Goal: Book appointment/travel/reservation

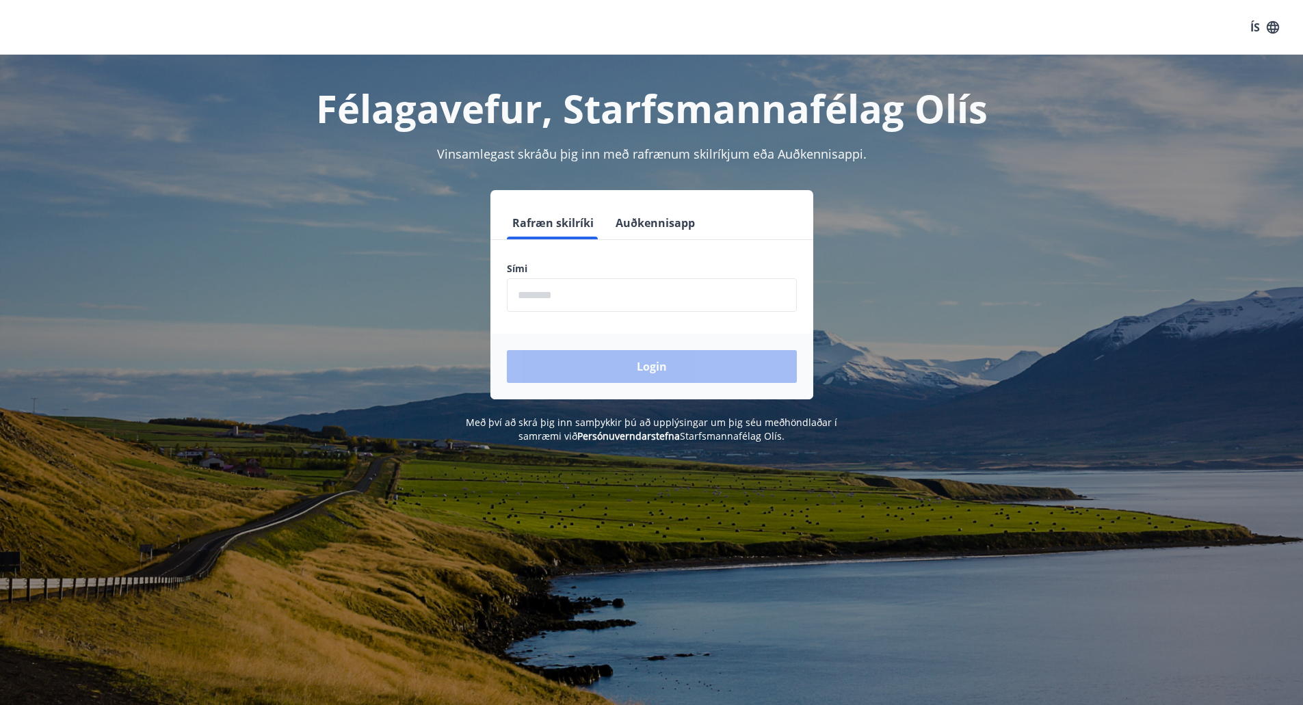
click at [559, 299] on input "phone" at bounding box center [652, 295] width 290 height 34
click at [574, 374] on div "Login" at bounding box center [651, 367] width 323 height 66
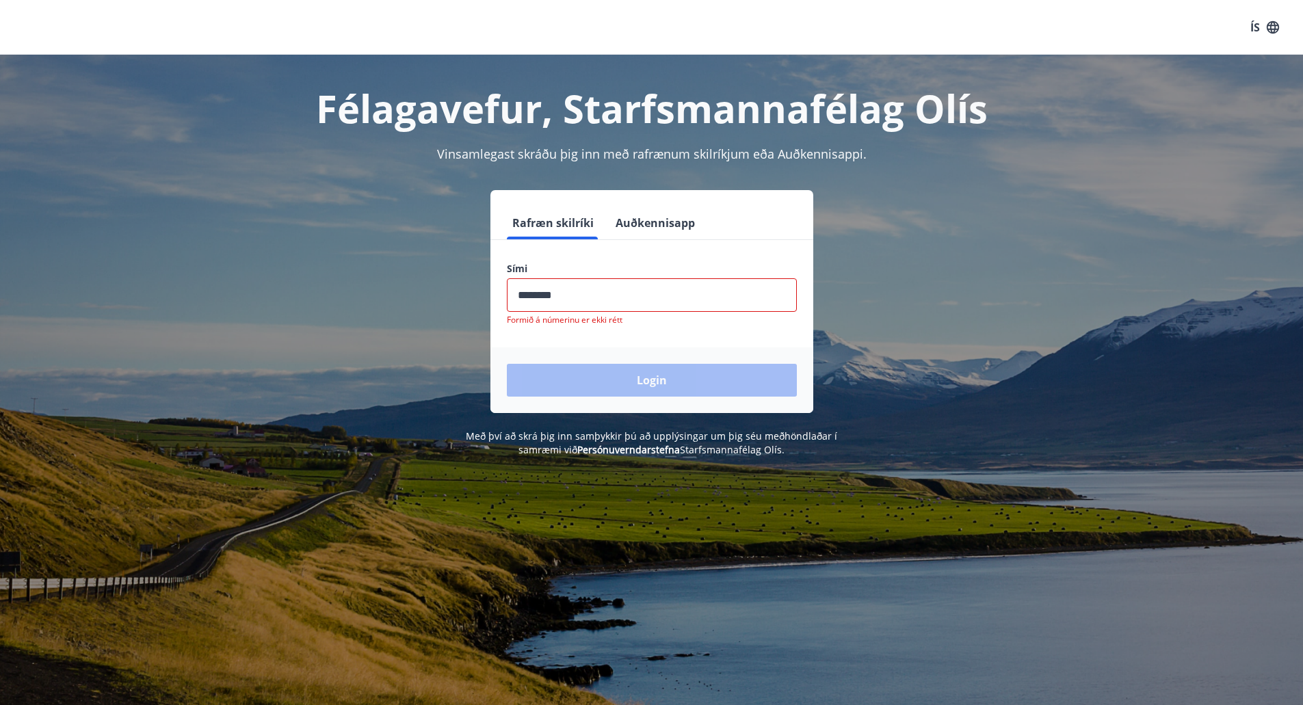
click at [542, 295] on input "phone" at bounding box center [652, 295] width 290 height 34
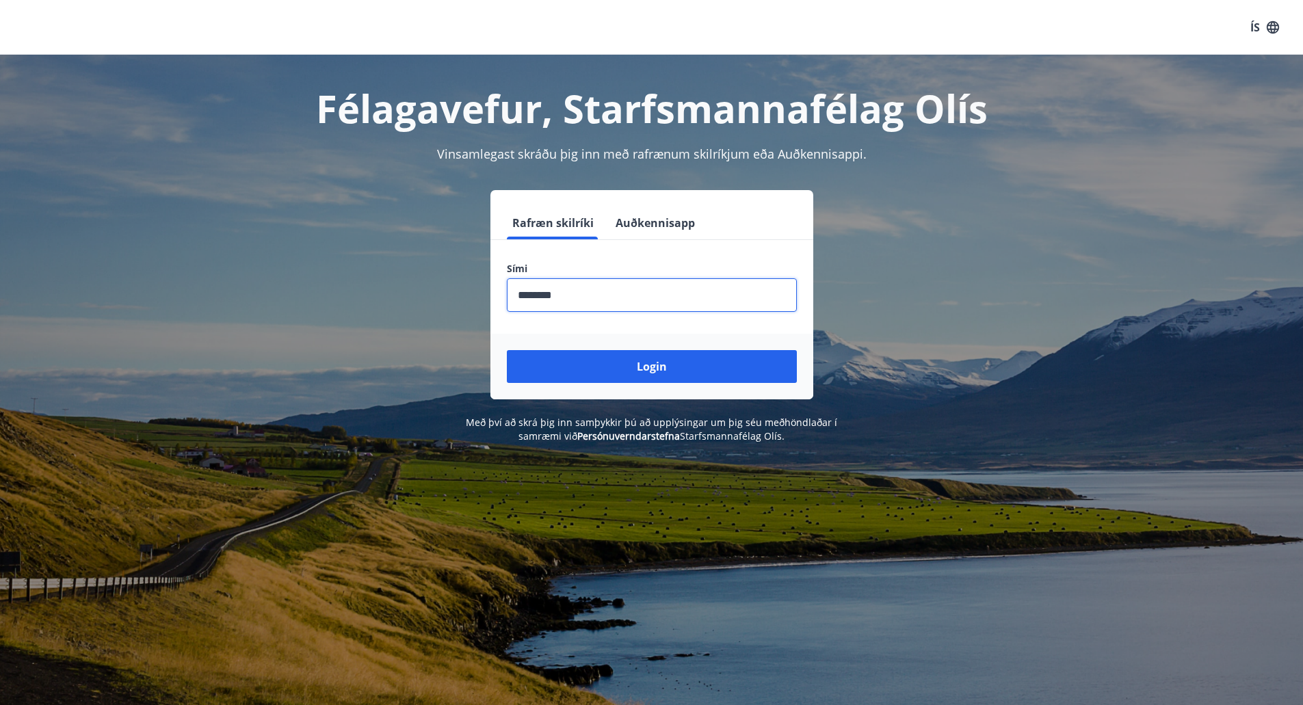
type input "********"
click at [507, 350] on button "Login" at bounding box center [652, 366] width 290 height 33
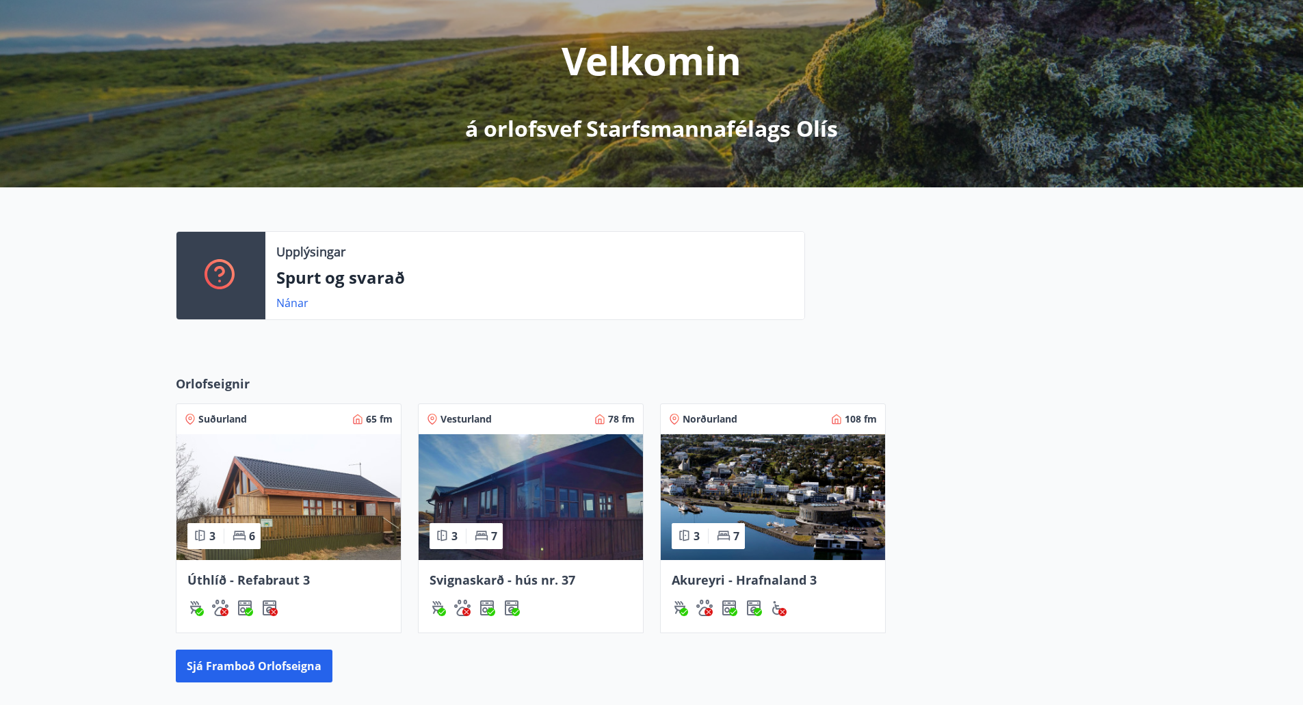
scroll to position [205, 0]
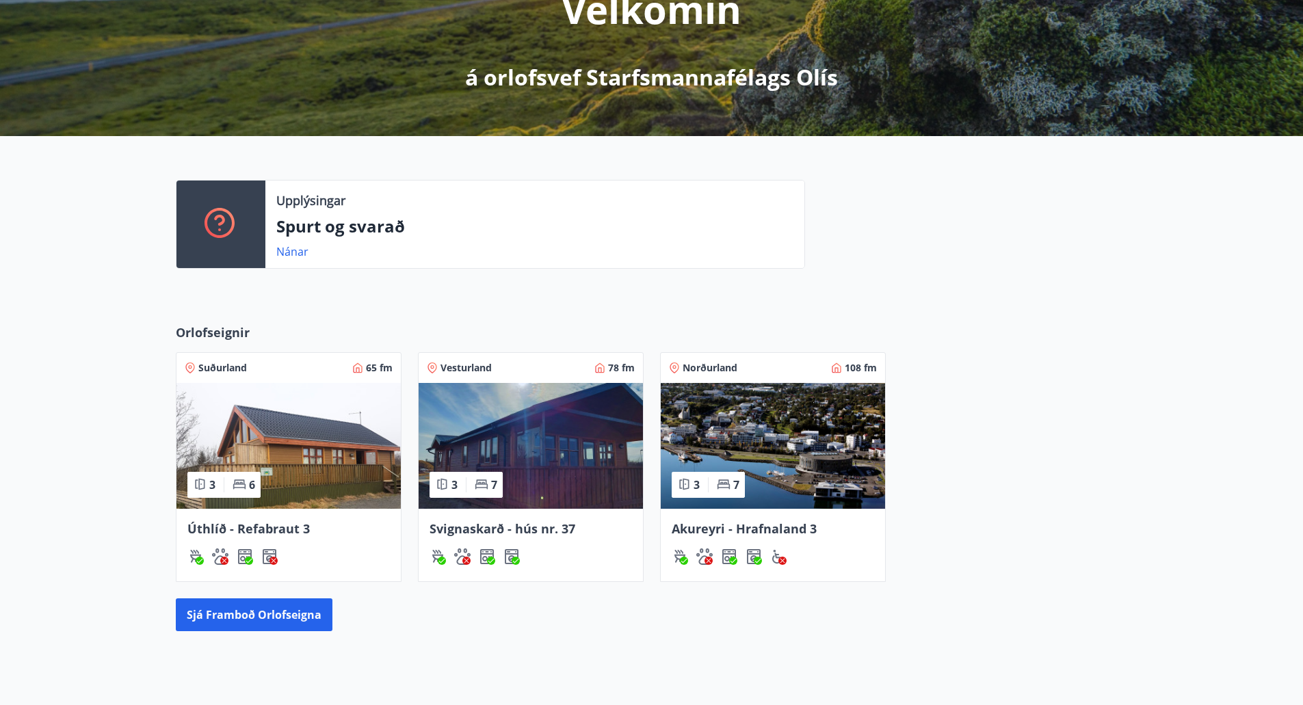
click at [809, 438] on img at bounding box center [773, 446] width 224 height 126
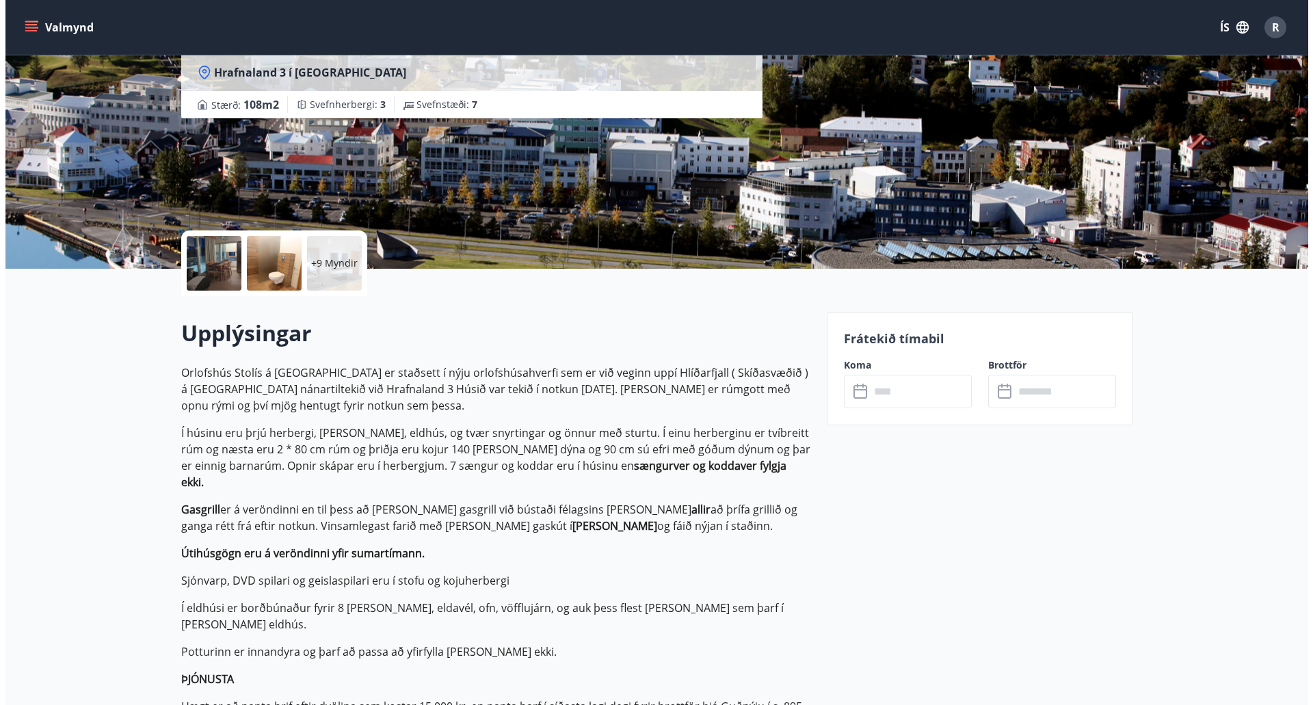
scroll to position [137, 0]
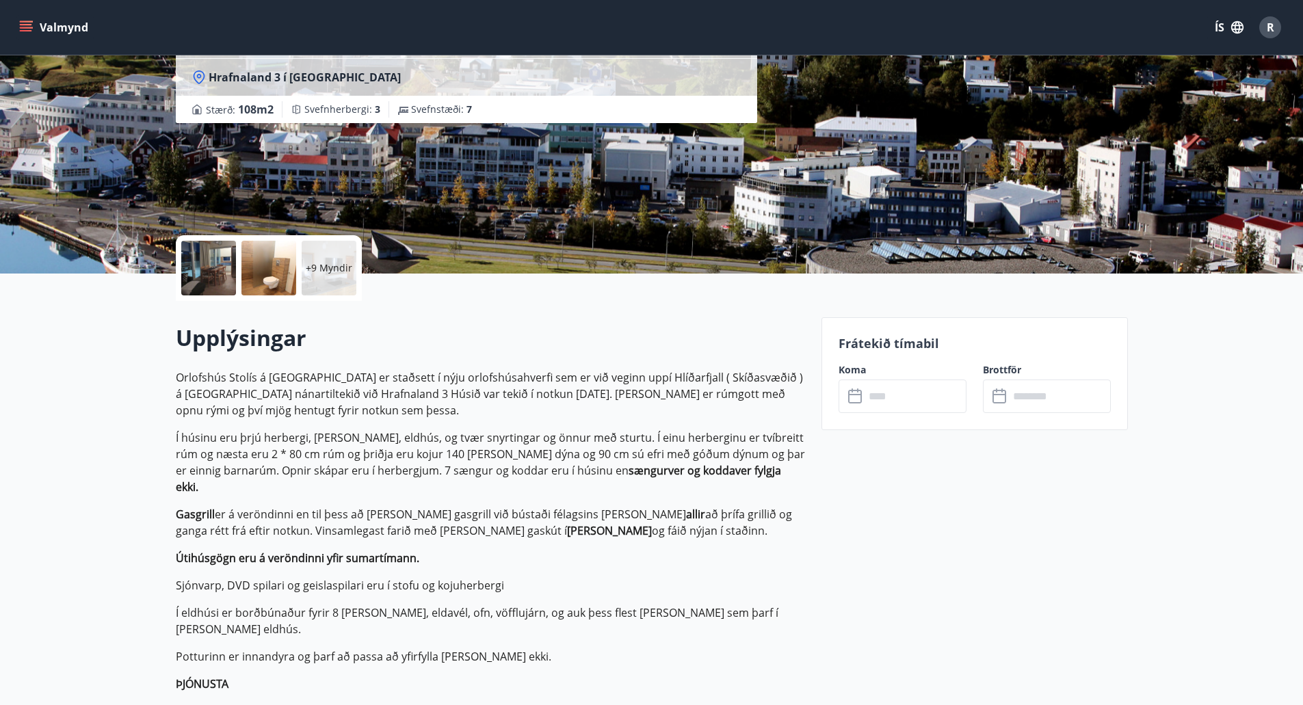
click at [332, 263] on p "+9 Myndir" at bounding box center [329, 268] width 46 height 14
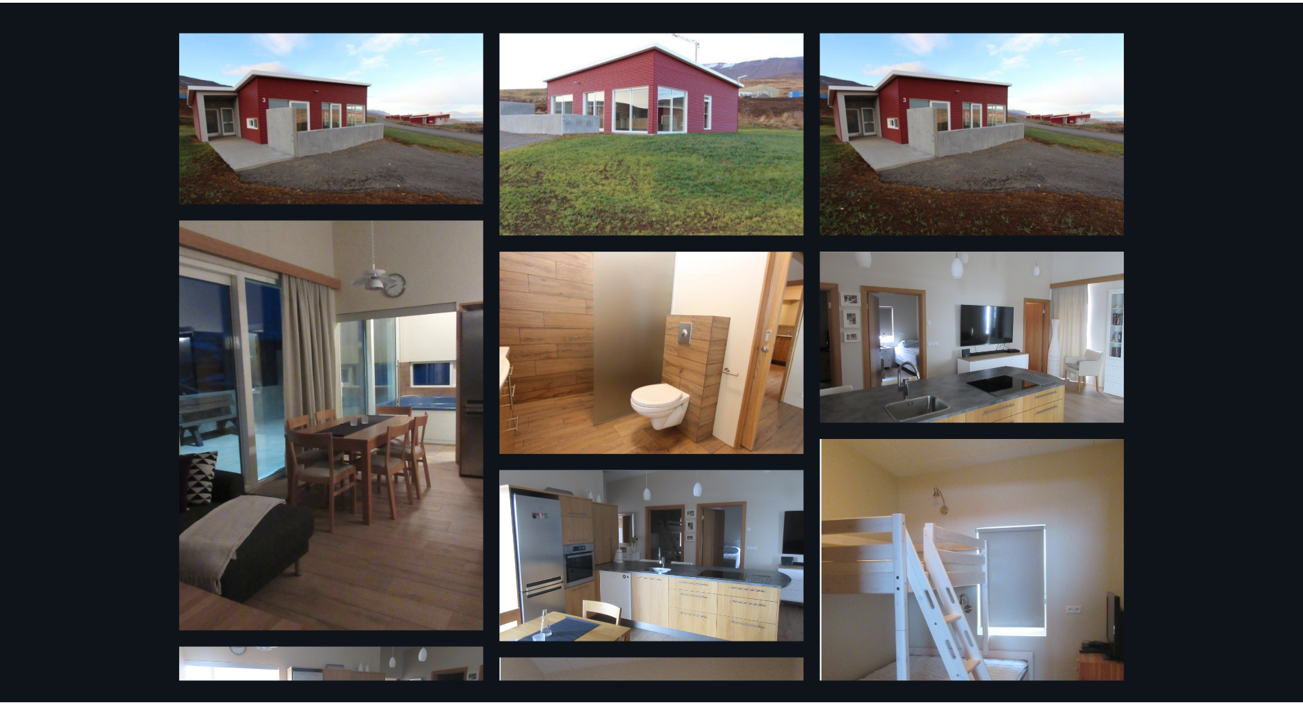
scroll to position [0, 0]
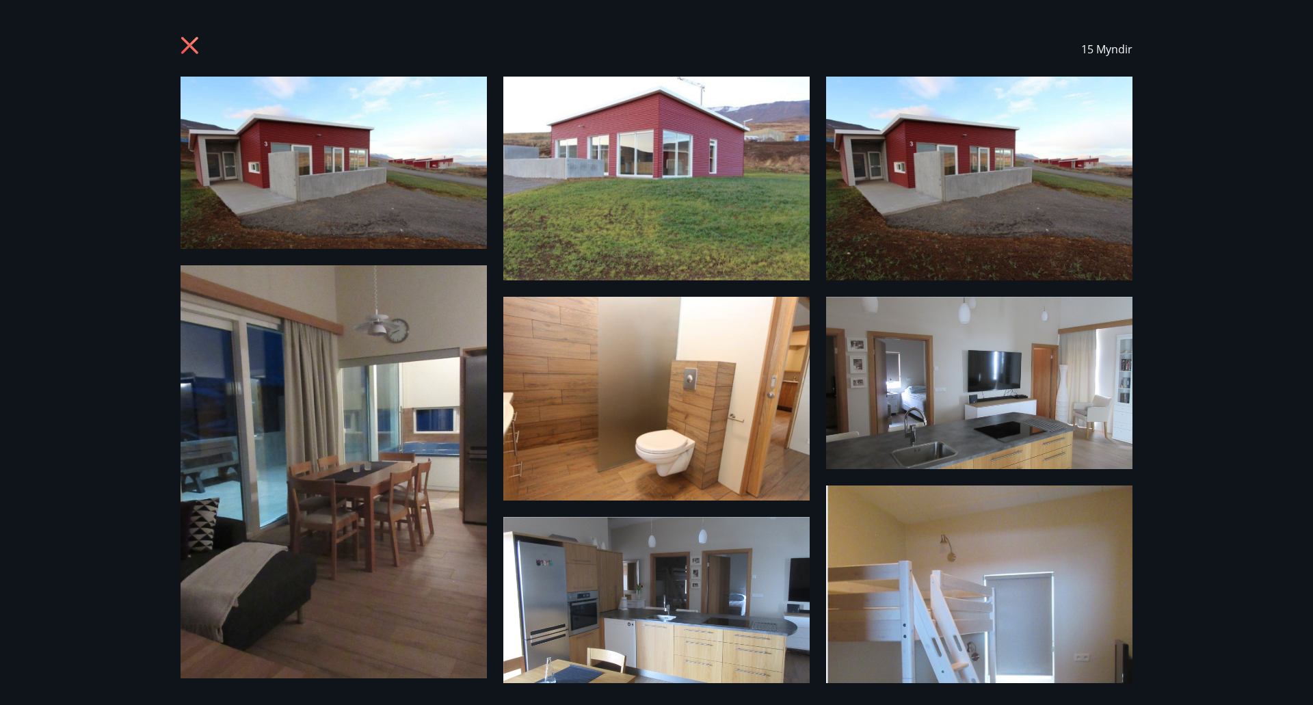
click at [189, 43] on icon at bounding box center [192, 47] width 22 height 22
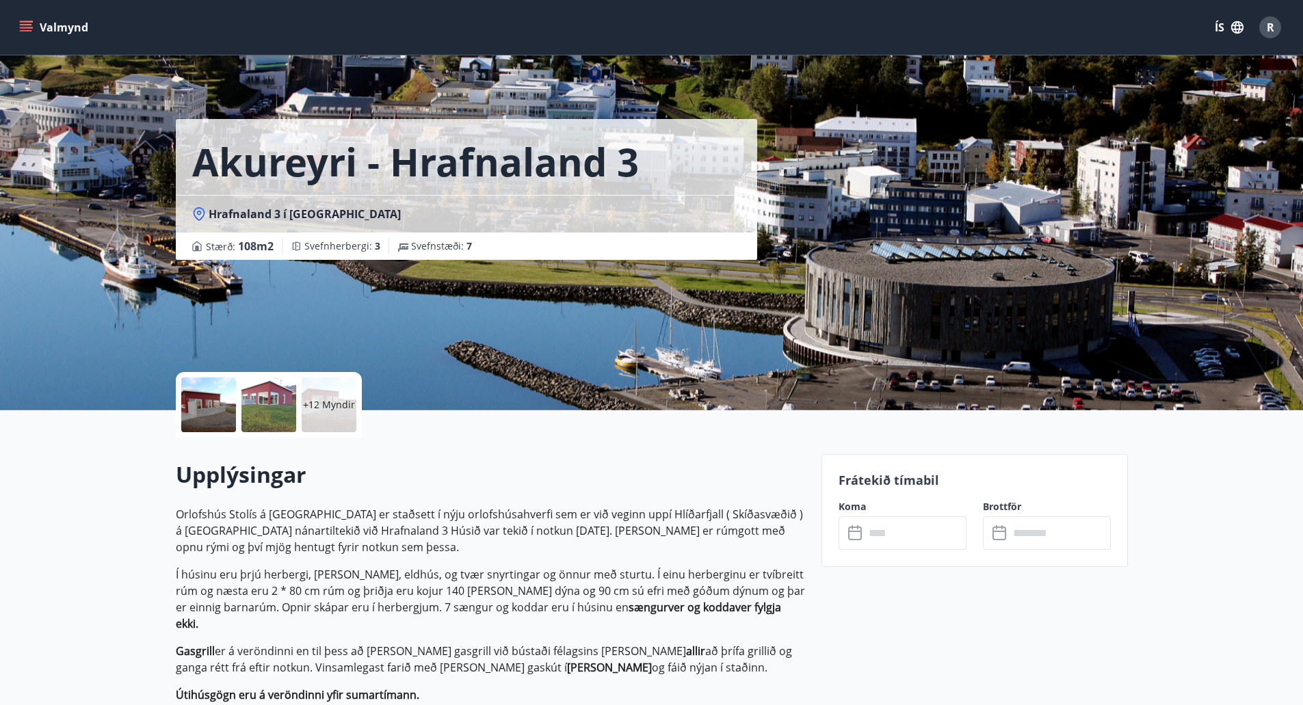
click at [22, 25] on icon "menu" at bounding box center [26, 24] width 12 height 1
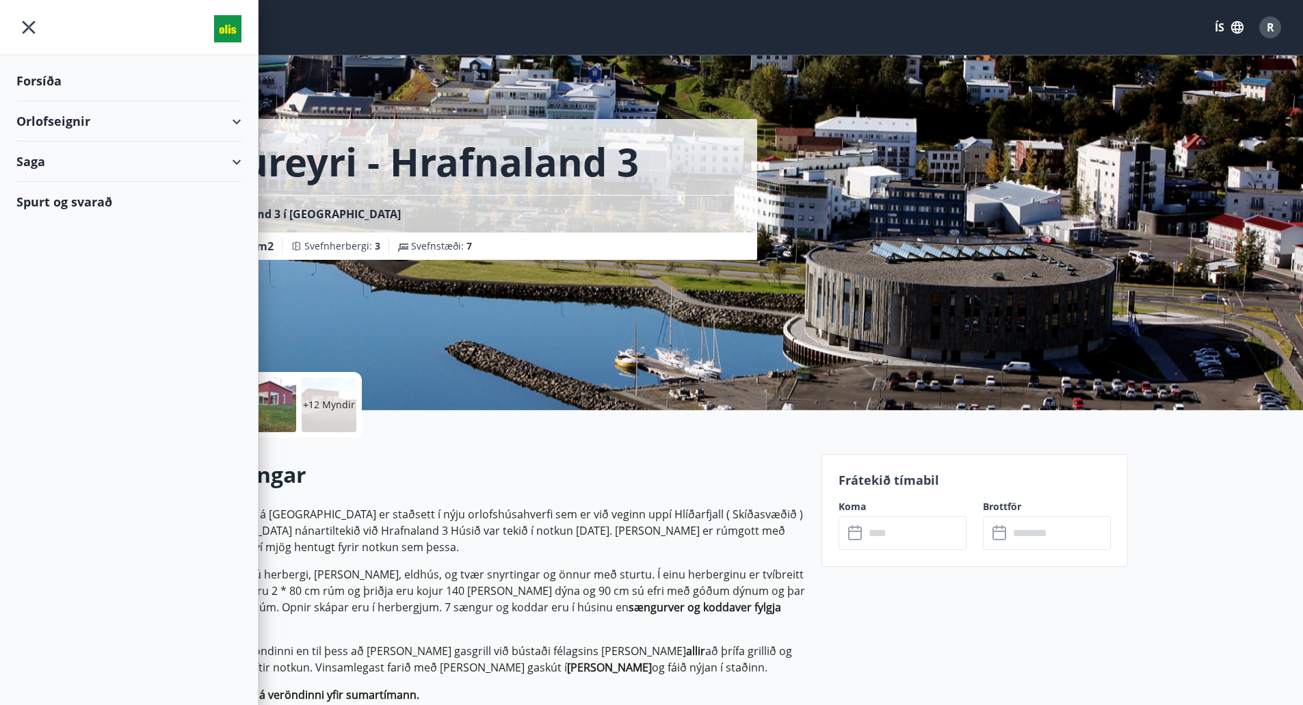
click at [44, 204] on div "Spurt og svarað" at bounding box center [128, 202] width 225 height 40
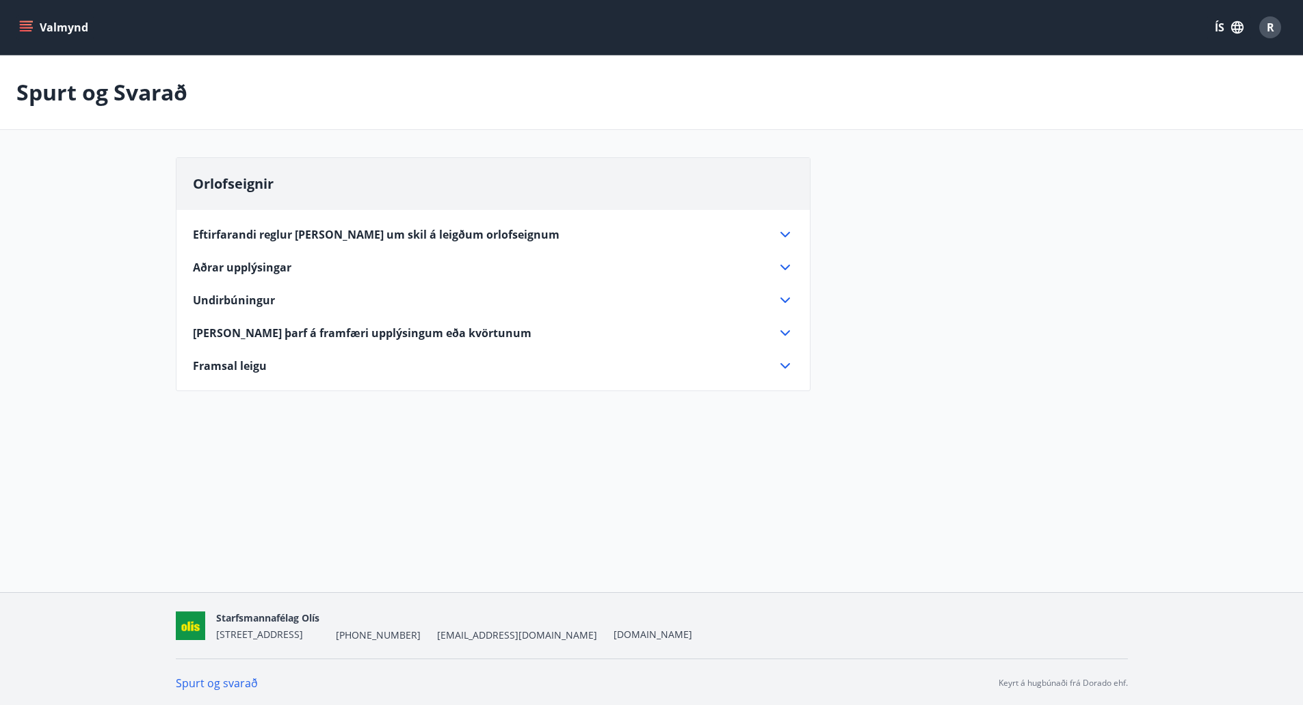
click at [790, 264] on icon at bounding box center [785, 267] width 16 height 16
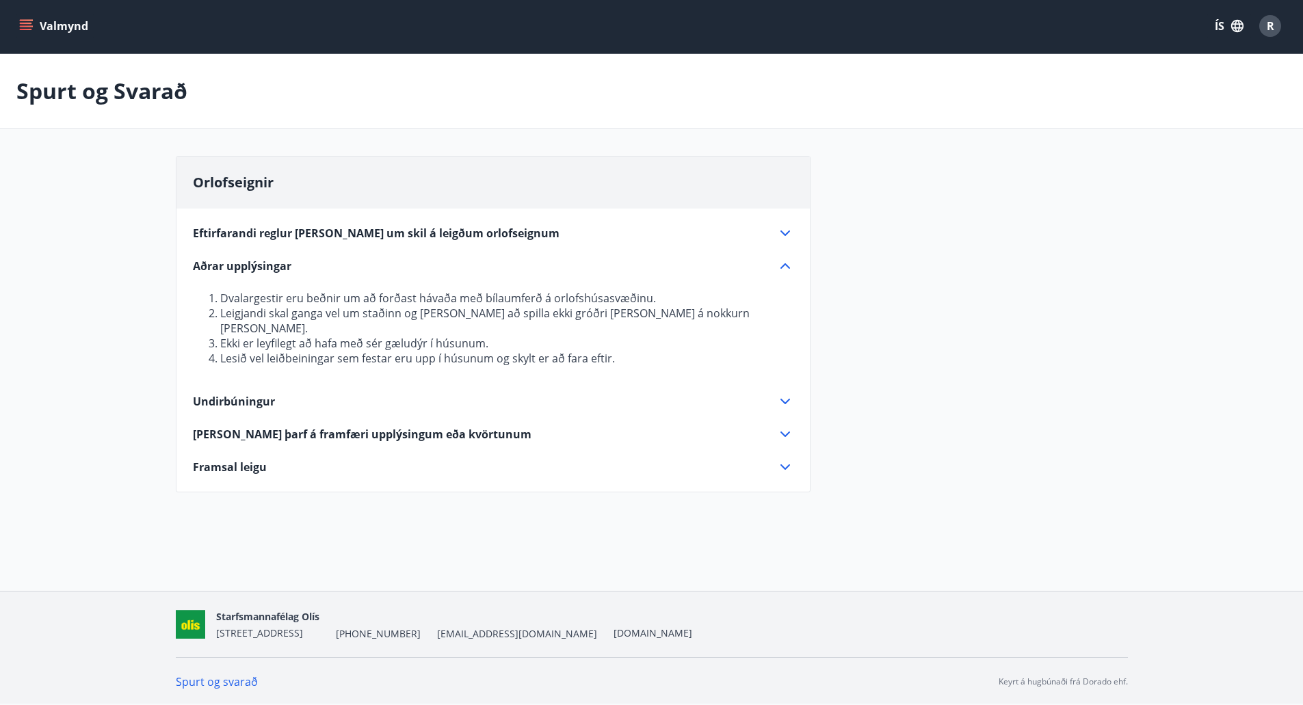
scroll to position [2, 0]
click at [24, 26] on icon "menu" at bounding box center [27, 25] width 15 height 1
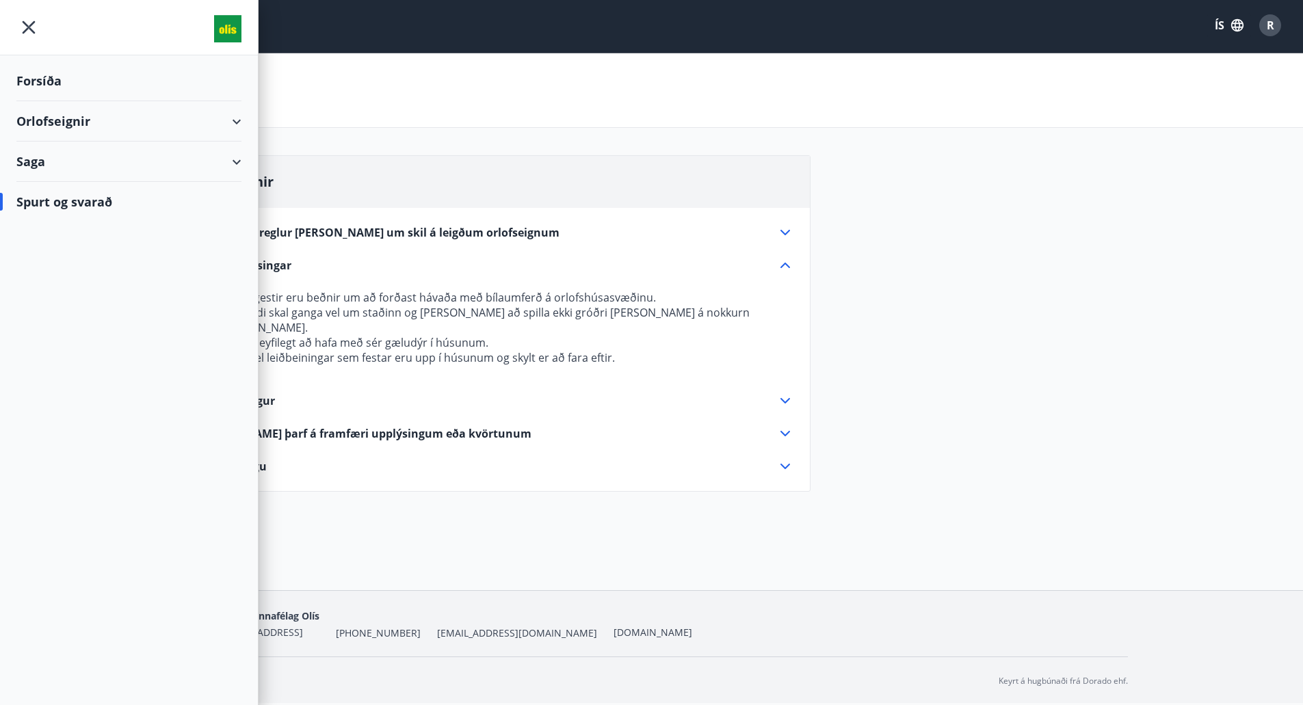
click at [31, 81] on div "Forsíða" at bounding box center [128, 81] width 225 height 40
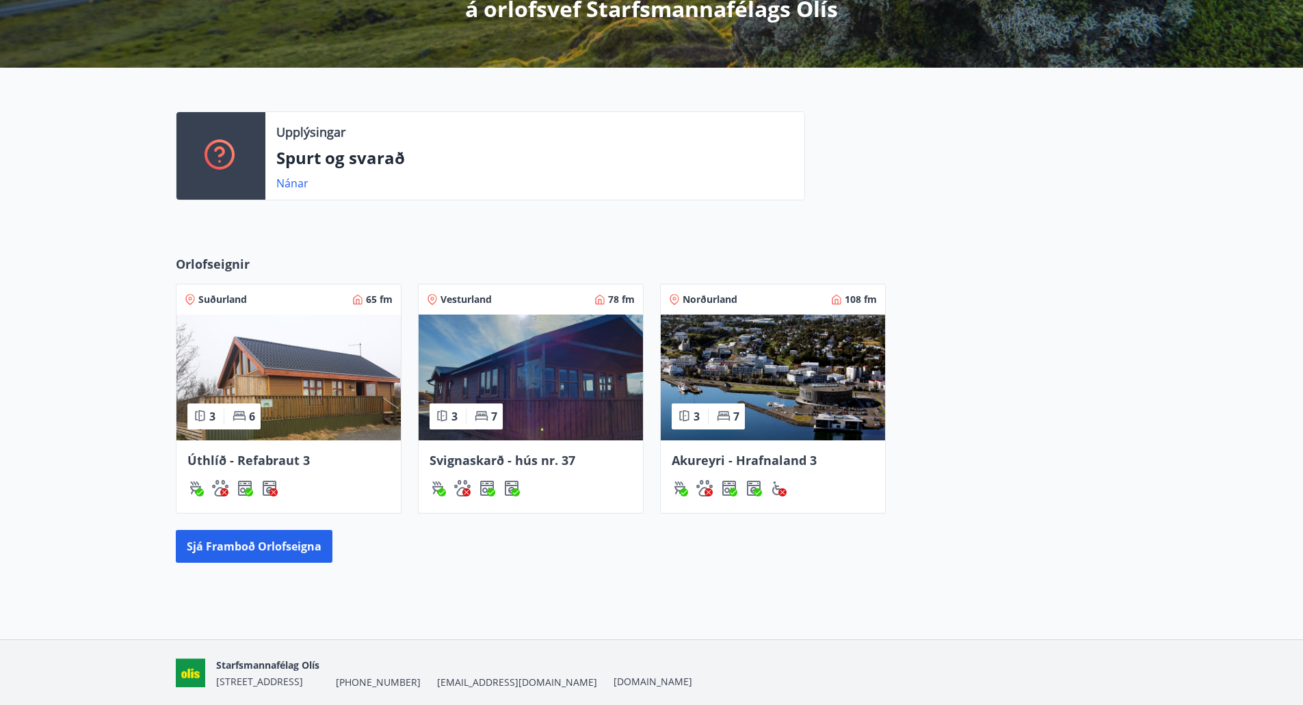
scroll to position [323, 0]
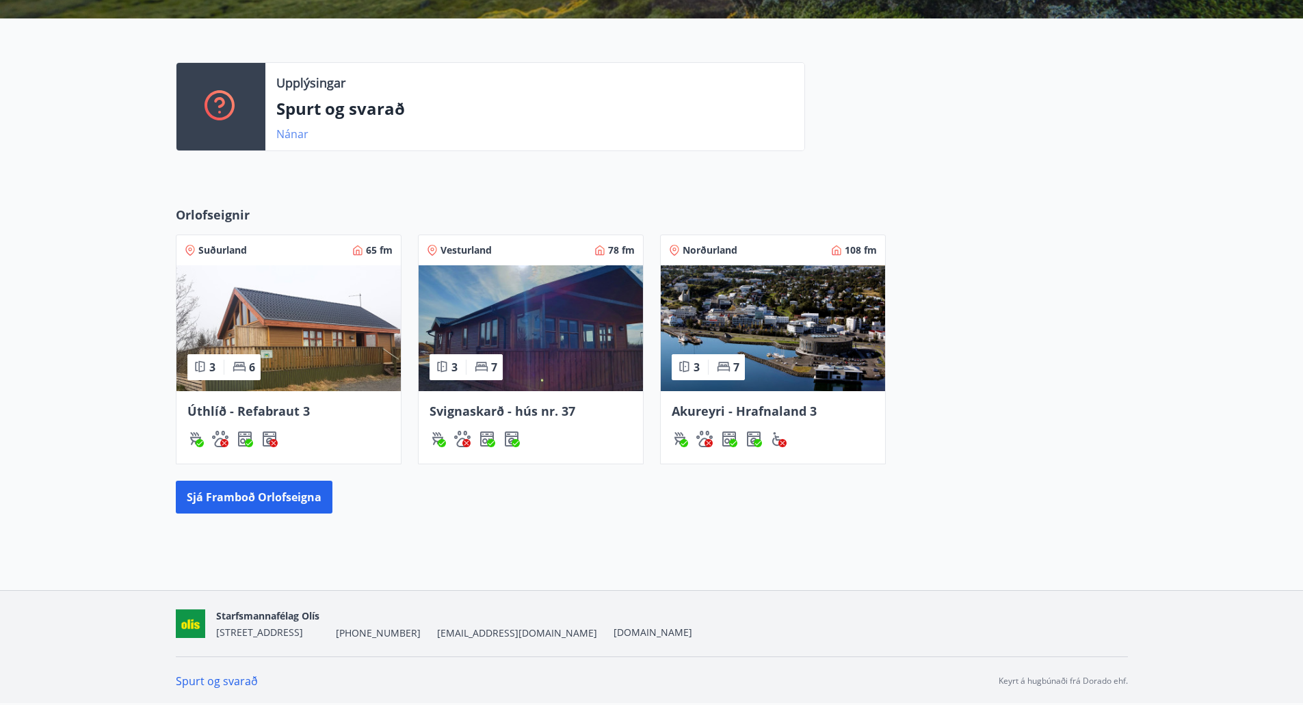
click at [294, 133] on link "Nánar" at bounding box center [292, 133] width 32 height 15
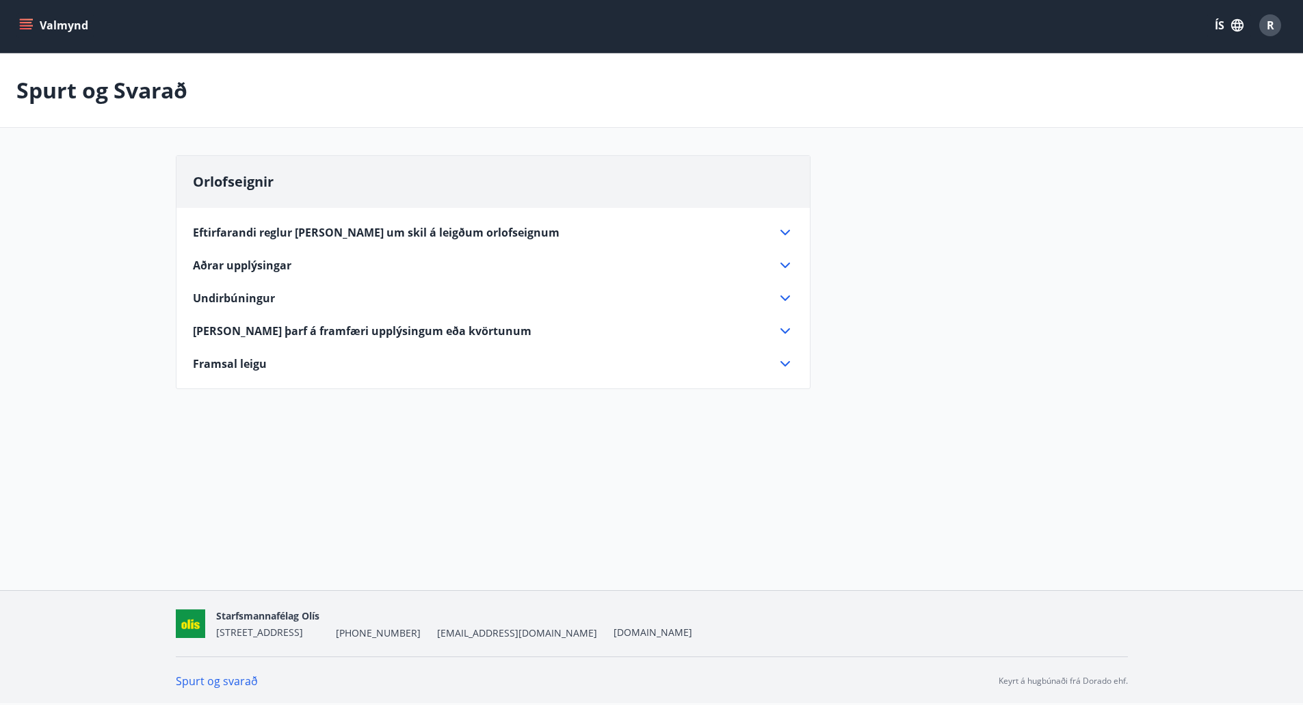
click at [788, 360] on icon at bounding box center [785, 364] width 16 height 16
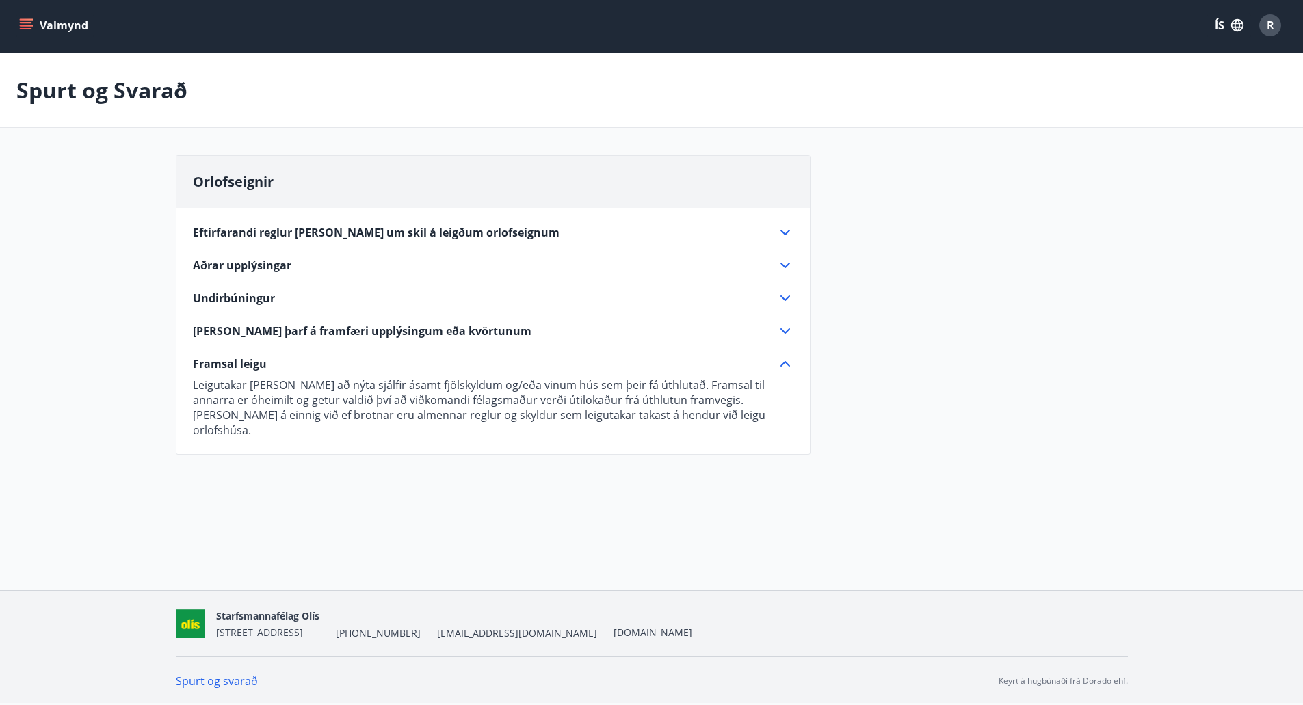
scroll to position [0, 0]
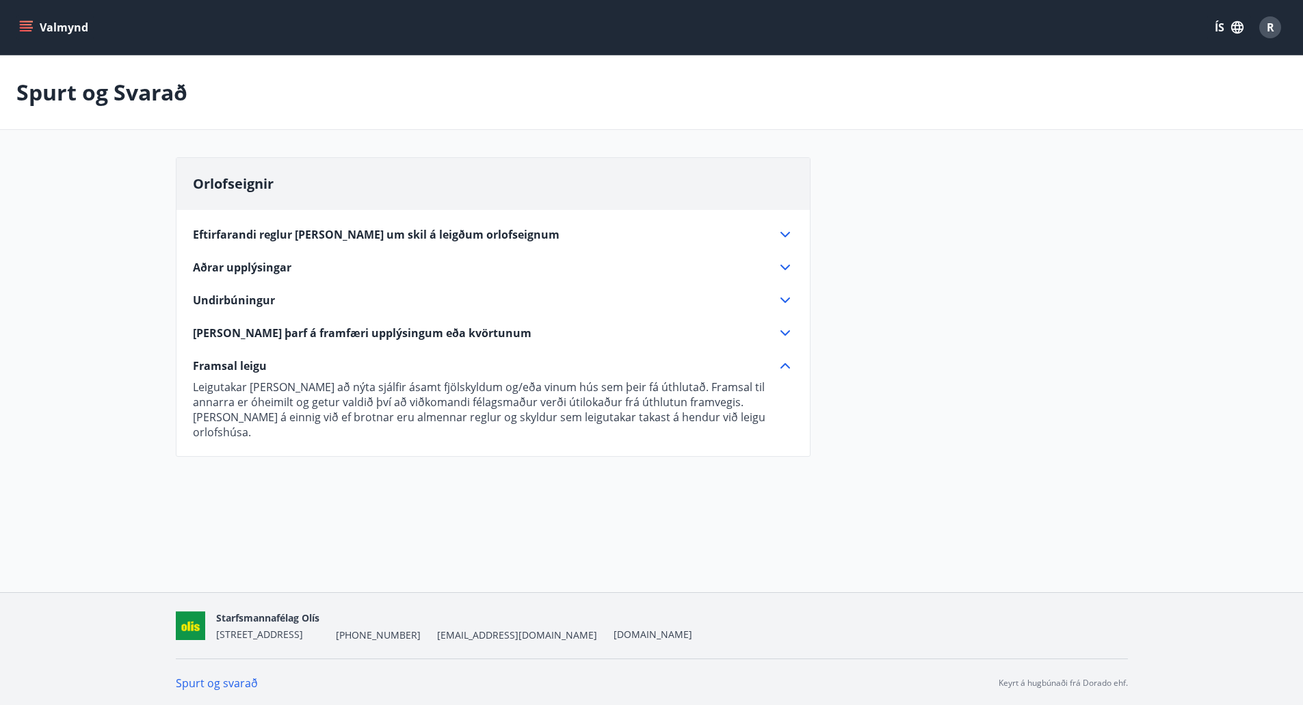
click at [24, 24] on icon "menu" at bounding box center [26, 24] width 12 height 1
click at [1082, 314] on div "Orlofseignir Eftirfarandi reglur gilda um skil á leigðum orlofseignum Fast skil…" at bounding box center [652, 315] width 952 height 316
click at [25, 29] on icon "menu" at bounding box center [26, 28] width 14 height 14
drag, startPoint x: 1147, startPoint y: 329, endPoint x: 1159, endPoint y: 327, distance: 11.8
click at [1160, 328] on main "Spurt og Svarað Orlofseignir Eftirfarandi reglur gilda um skil á leigðum orlofs…" at bounding box center [651, 264] width 1303 height 418
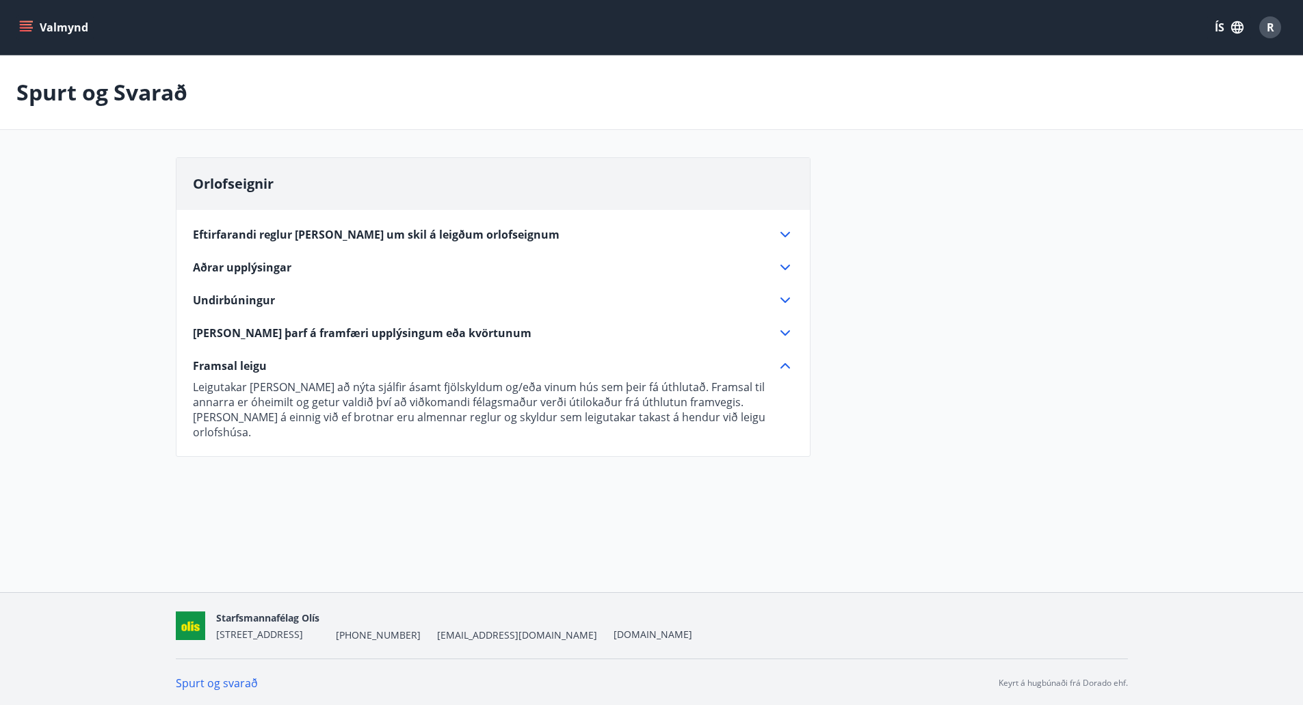
click at [21, 23] on icon "menu" at bounding box center [26, 28] width 14 height 14
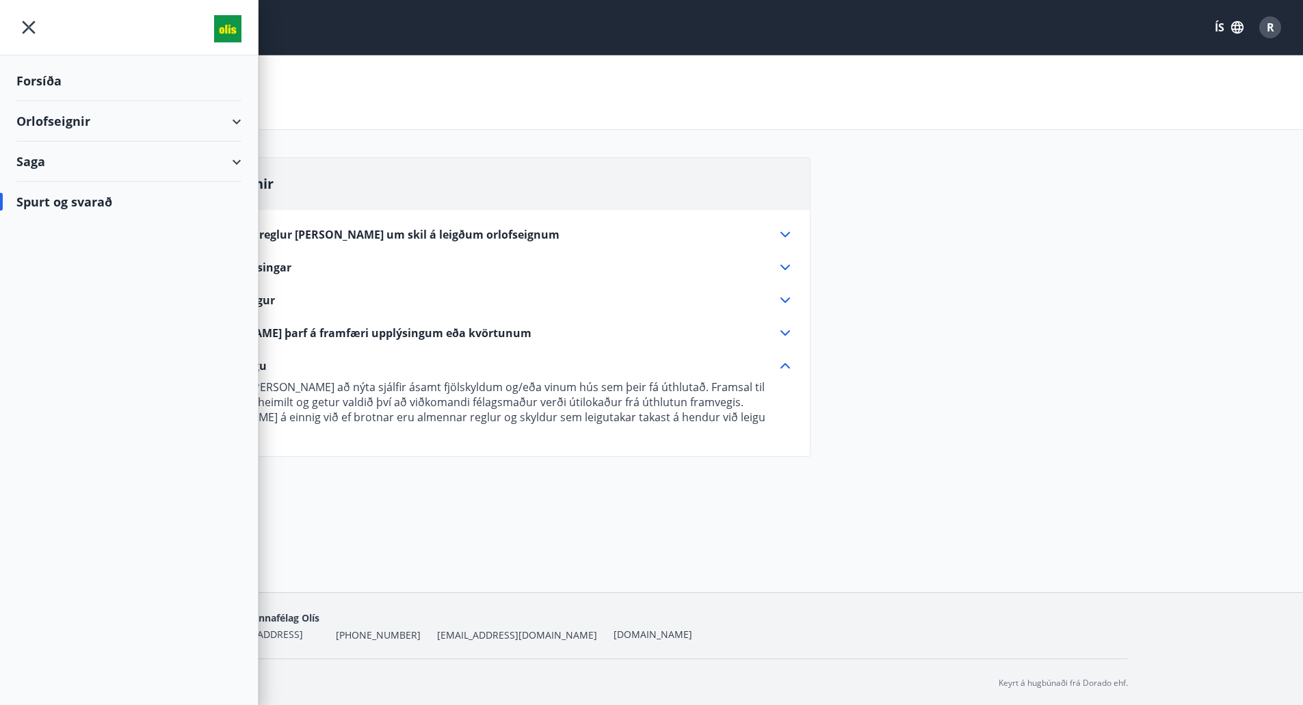
click at [46, 87] on div "Forsíða" at bounding box center [128, 81] width 225 height 40
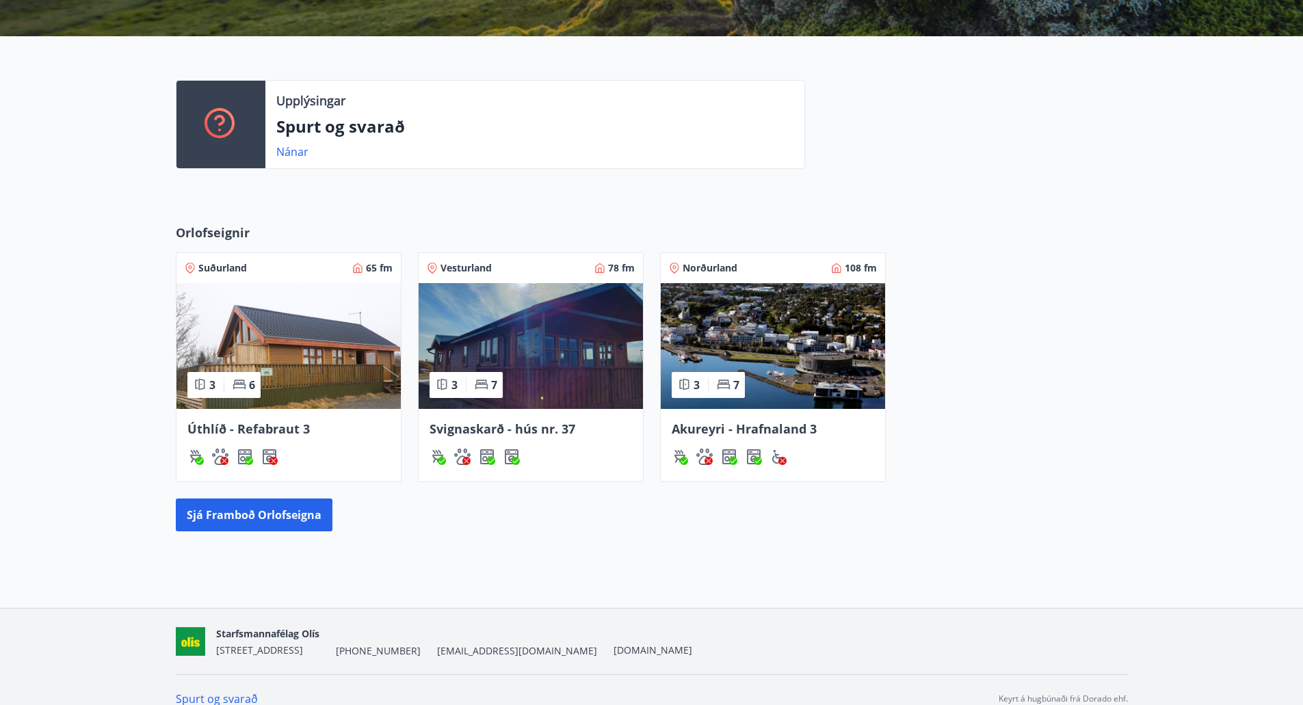
scroll to position [323, 0]
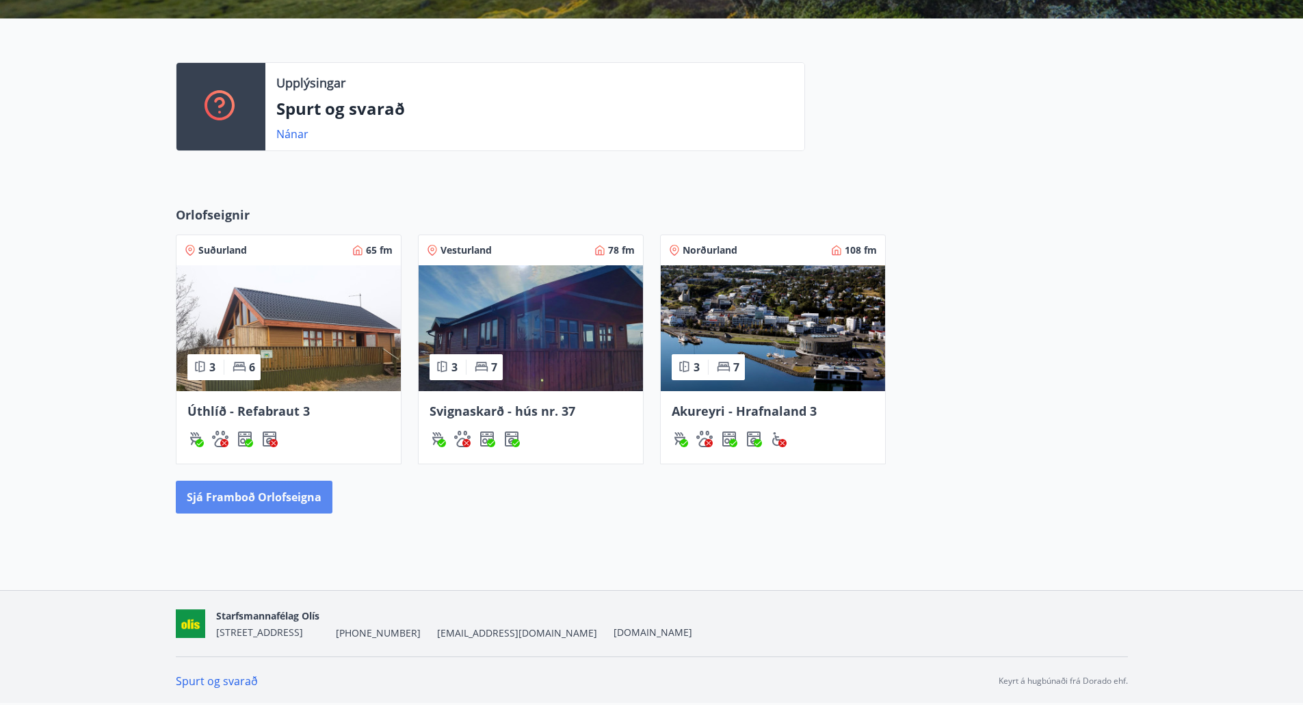
click at [258, 494] on button "Sjá framboð orlofseigna" at bounding box center [254, 497] width 157 height 33
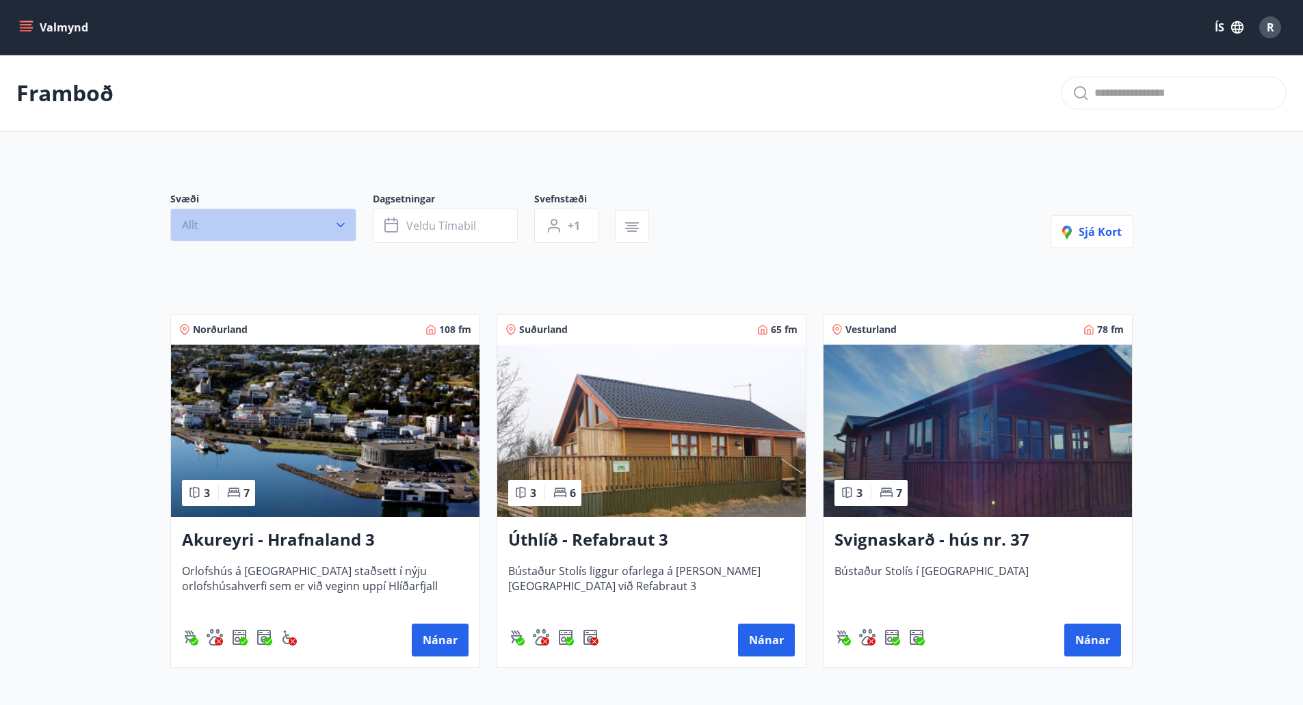
click at [340, 224] on icon "button" at bounding box center [341, 225] width 14 height 14
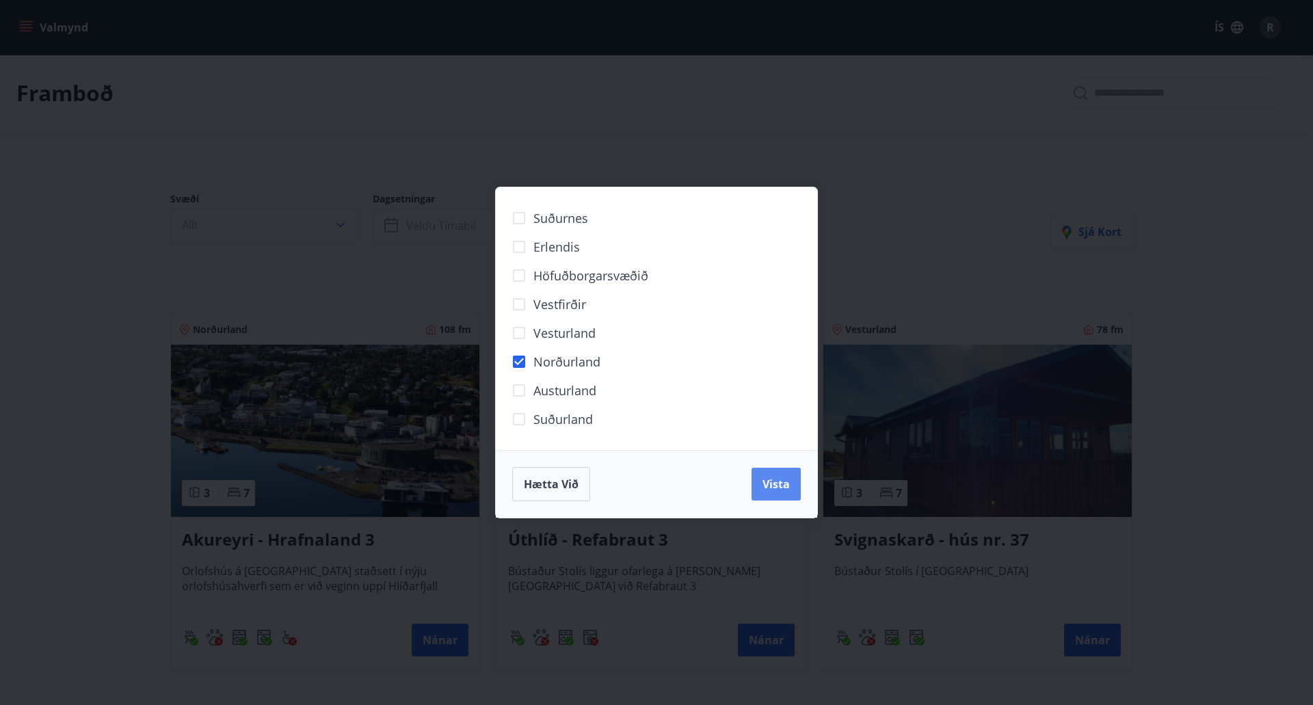
click at [780, 485] on span "Vista" at bounding box center [775, 484] width 27 height 15
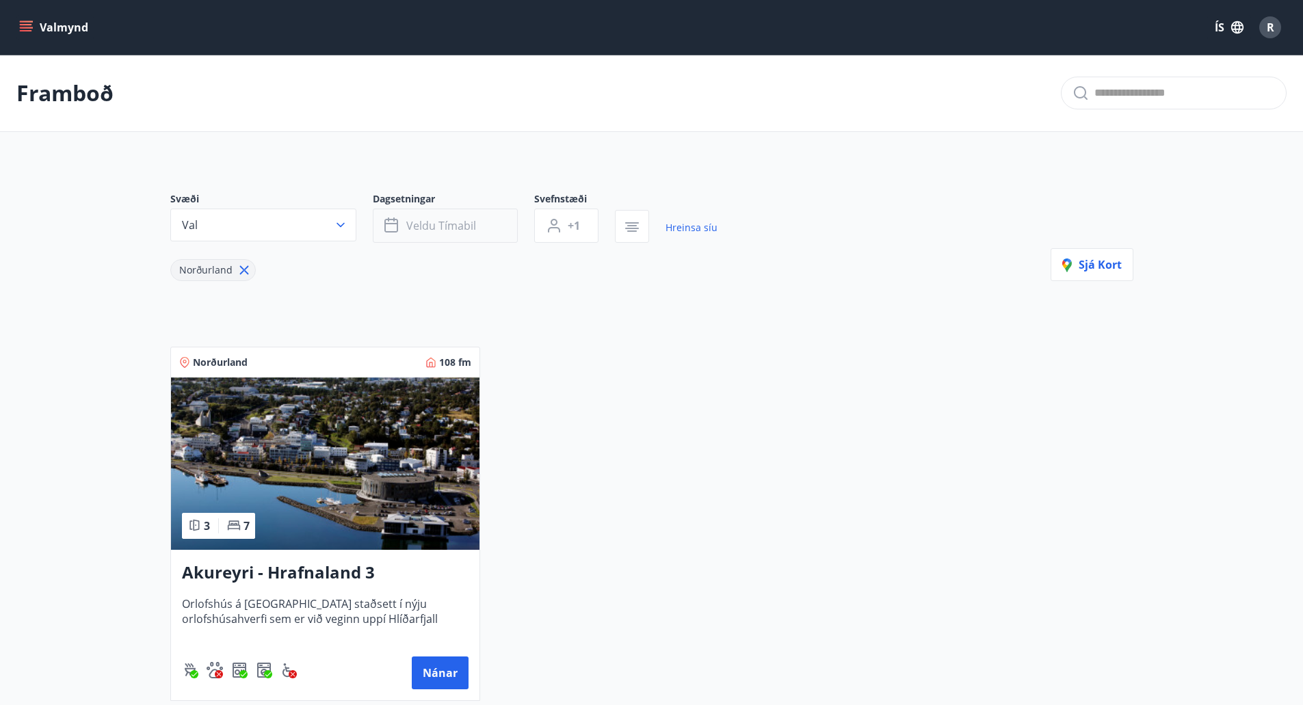
click at [476, 225] on button "Veldu tímabil" at bounding box center [445, 226] width 145 height 34
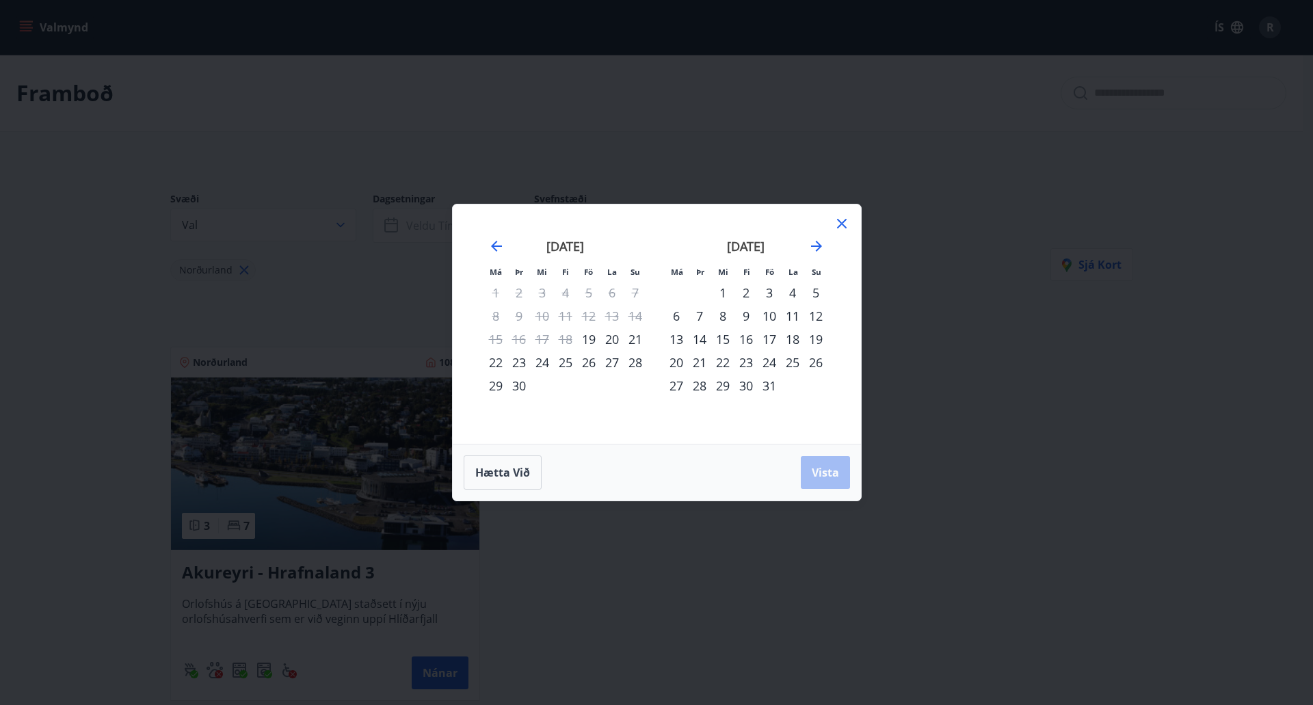
click at [793, 364] on div "25" at bounding box center [792, 362] width 23 height 23
click at [816, 362] on div "26" at bounding box center [815, 362] width 23 height 23
click at [827, 478] on span "Vista" at bounding box center [825, 472] width 27 height 15
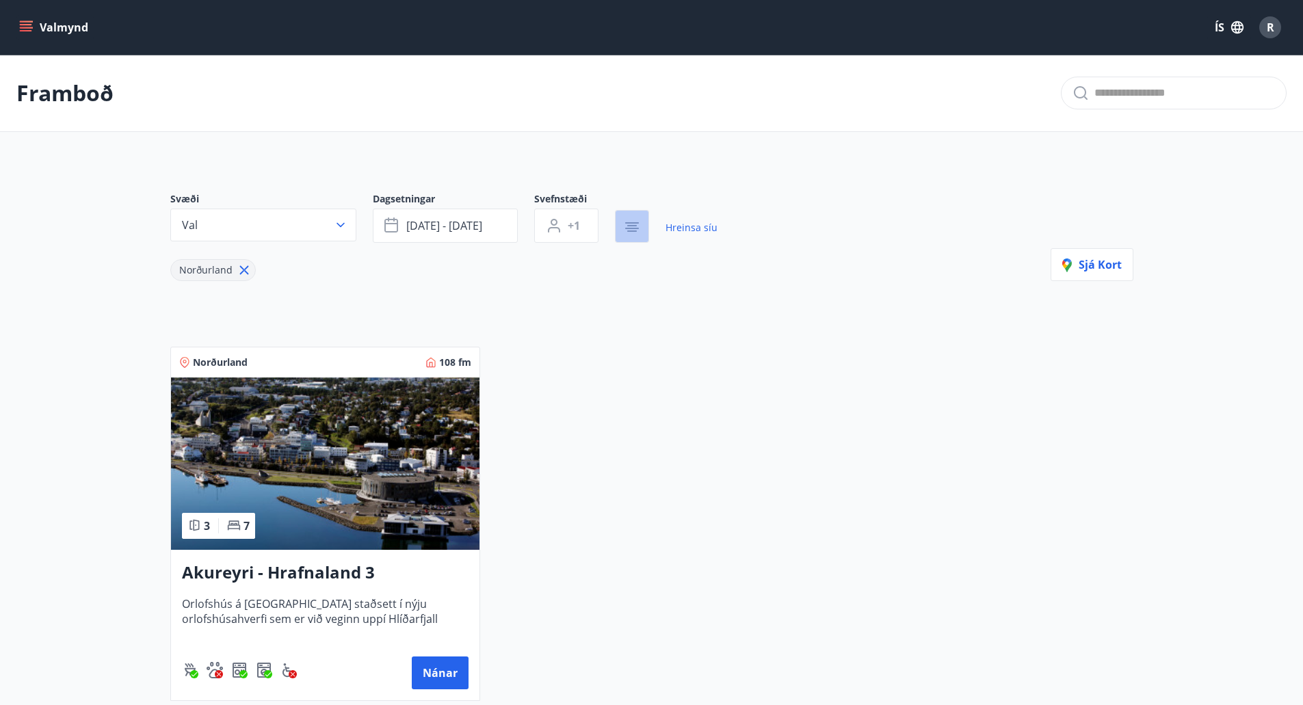
click at [641, 228] on button "button" at bounding box center [632, 226] width 34 height 33
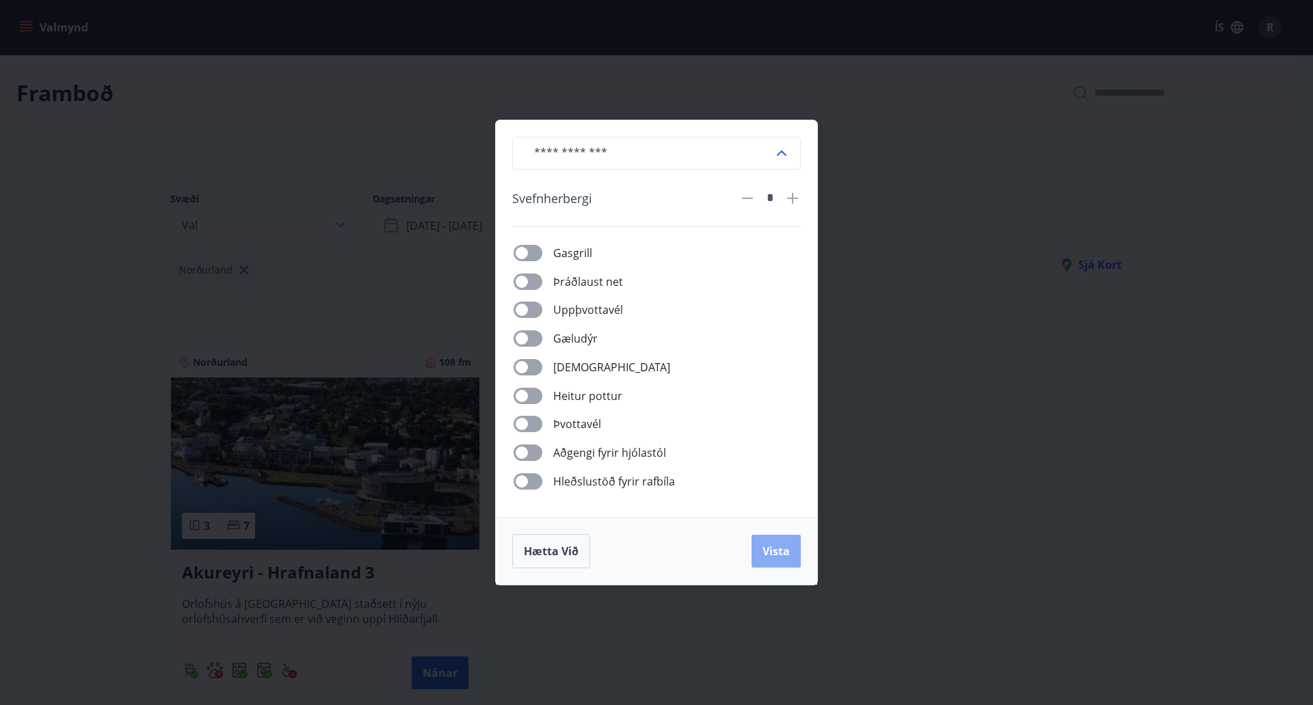
click at [776, 550] on span "Vista" at bounding box center [775, 551] width 27 height 15
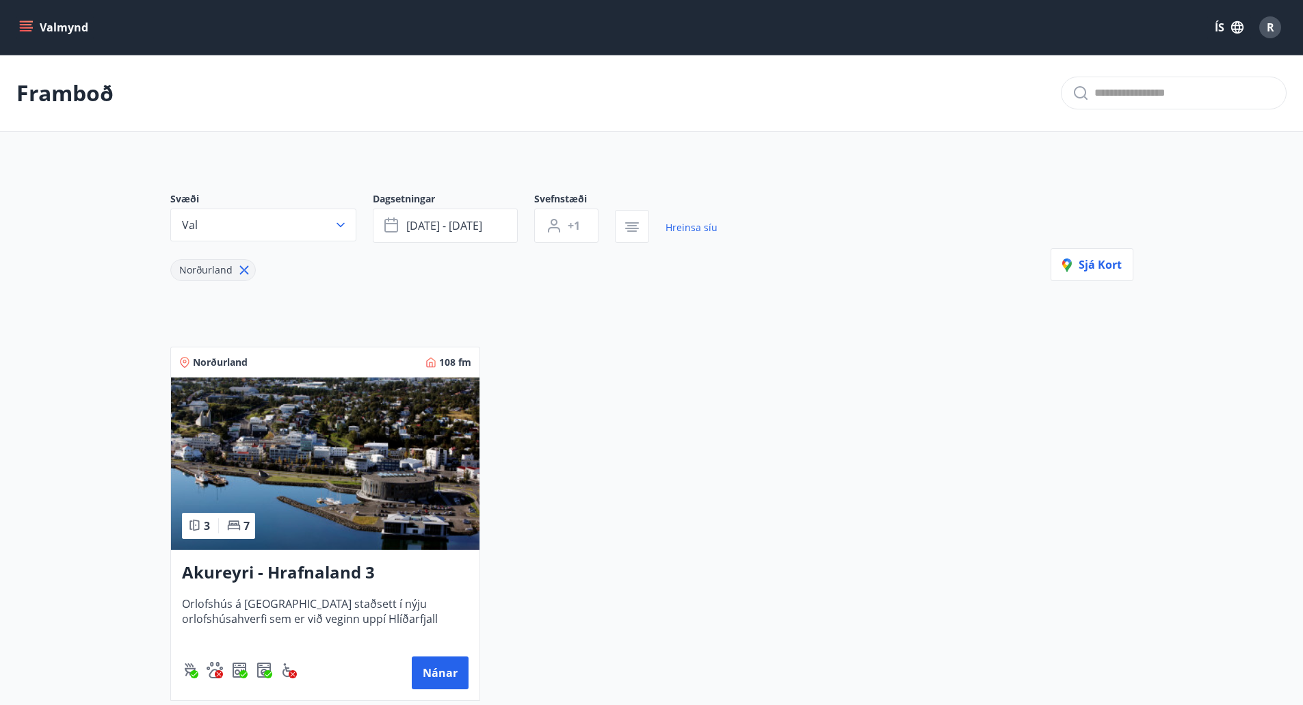
click at [293, 485] on img at bounding box center [325, 463] width 308 height 172
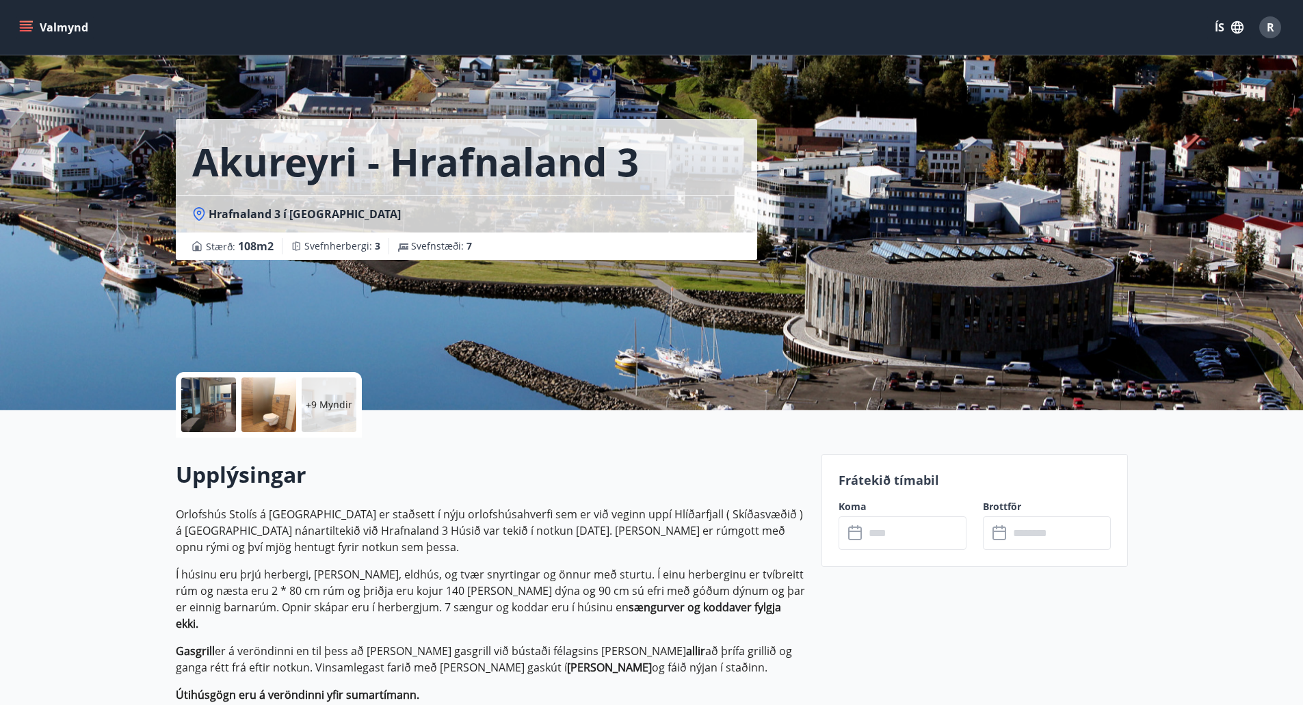
click at [26, 23] on icon "menu" at bounding box center [26, 28] width 14 height 14
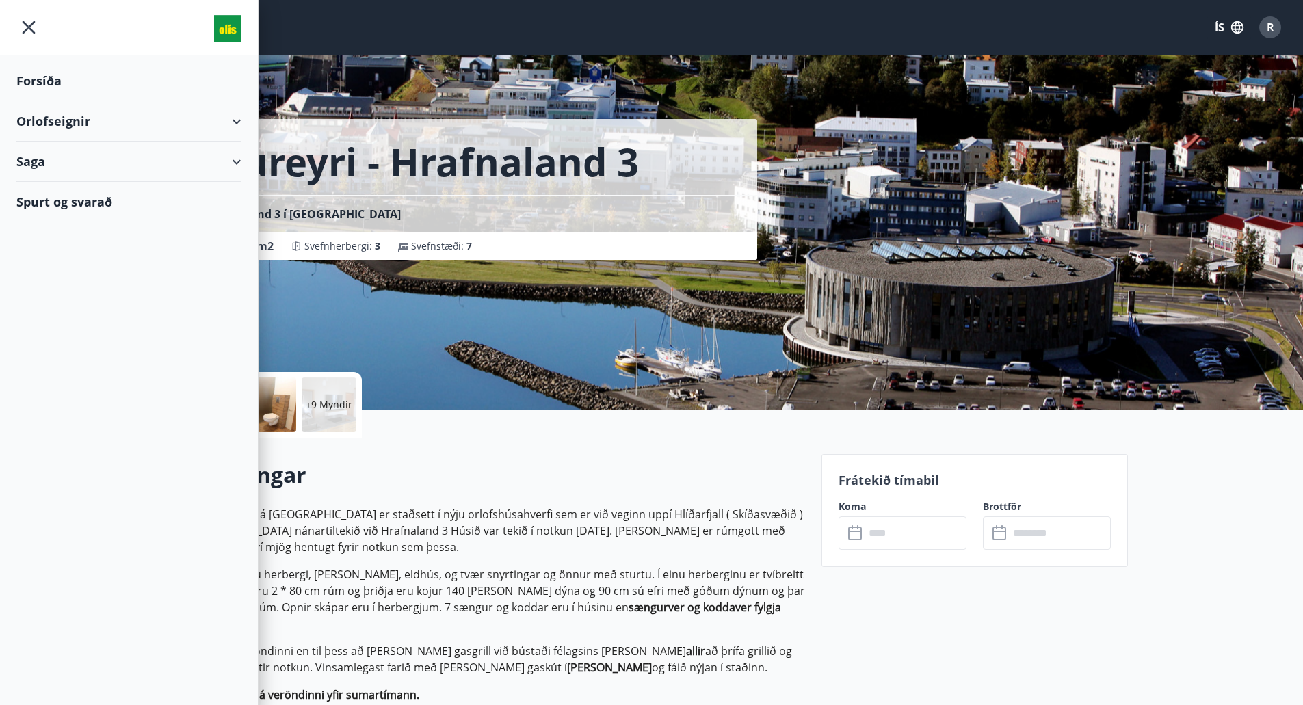
click at [33, 79] on div "Forsíða" at bounding box center [128, 81] width 225 height 40
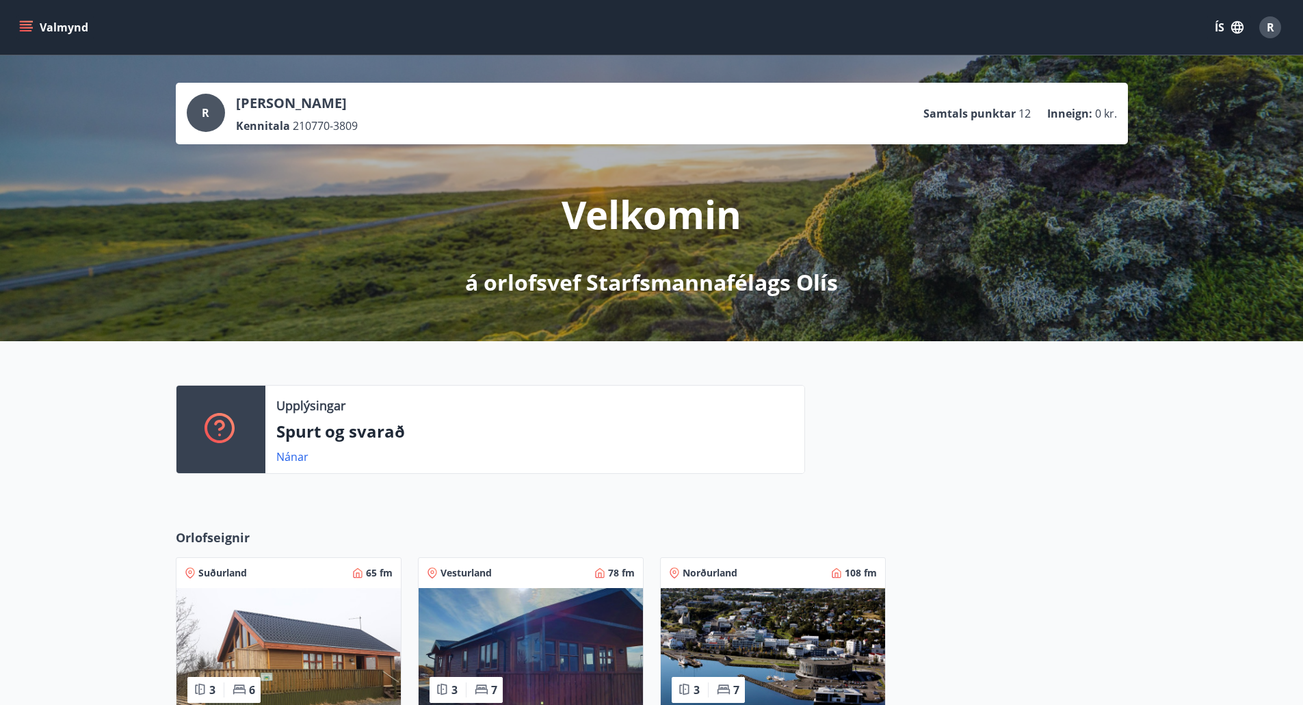
drag, startPoint x: 953, startPoint y: 112, endPoint x: 1034, endPoint y: 109, distance: 80.7
click at [958, 113] on p "Samtals punktar" at bounding box center [969, 113] width 92 height 15
drag, startPoint x: 1104, startPoint y: 111, endPoint x: 1091, endPoint y: 114, distance: 13.8
click at [1104, 111] on span "0 kr." at bounding box center [1106, 113] width 22 height 15
click at [202, 116] on span "R" at bounding box center [206, 112] width 8 height 15
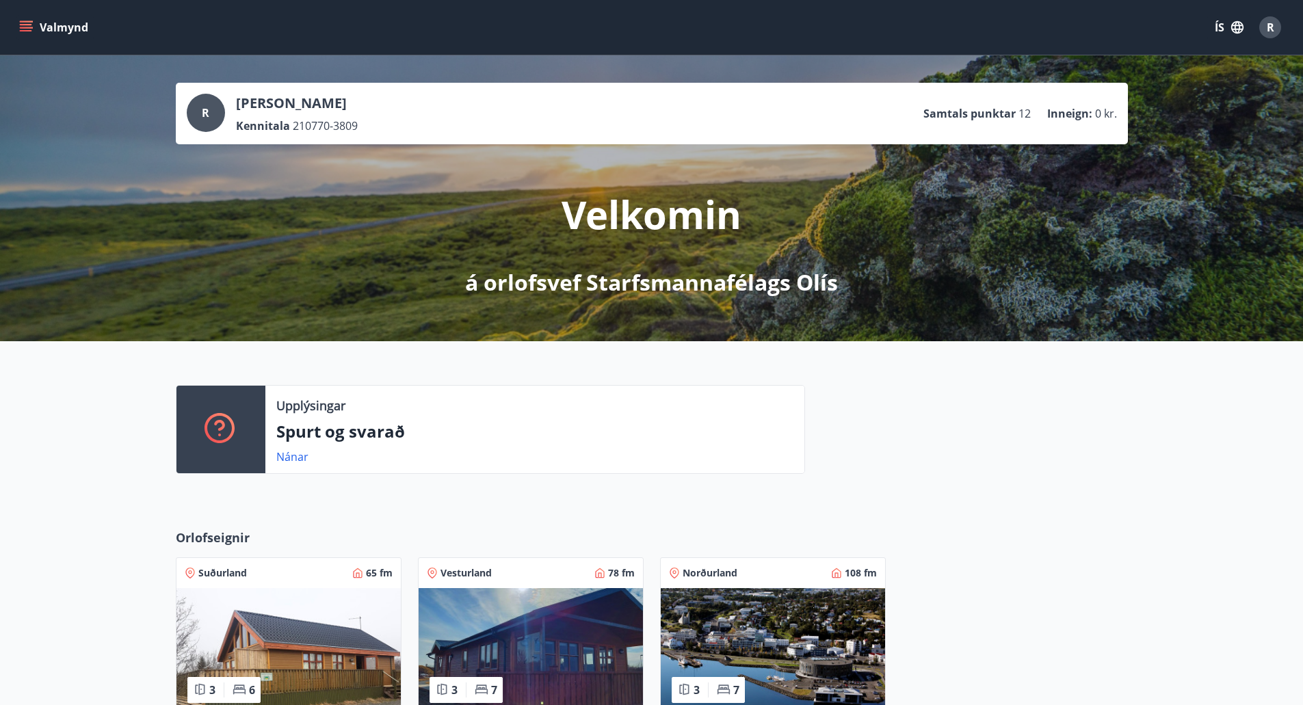
click at [71, 475] on div "Upplýsingar Spurt og svarað Nánar" at bounding box center [651, 423] width 1303 height 165
click at [75, 524] on div "Orlofseignir Suðurland 65 fm 3 6 Úthlíð - Refabraut 3 Vesturland 78 fm 3 7 Svig…" at bounding box center [651, 682] width 1303 height 351
